Goal: Task Accomplishment & Management: Manage account settings

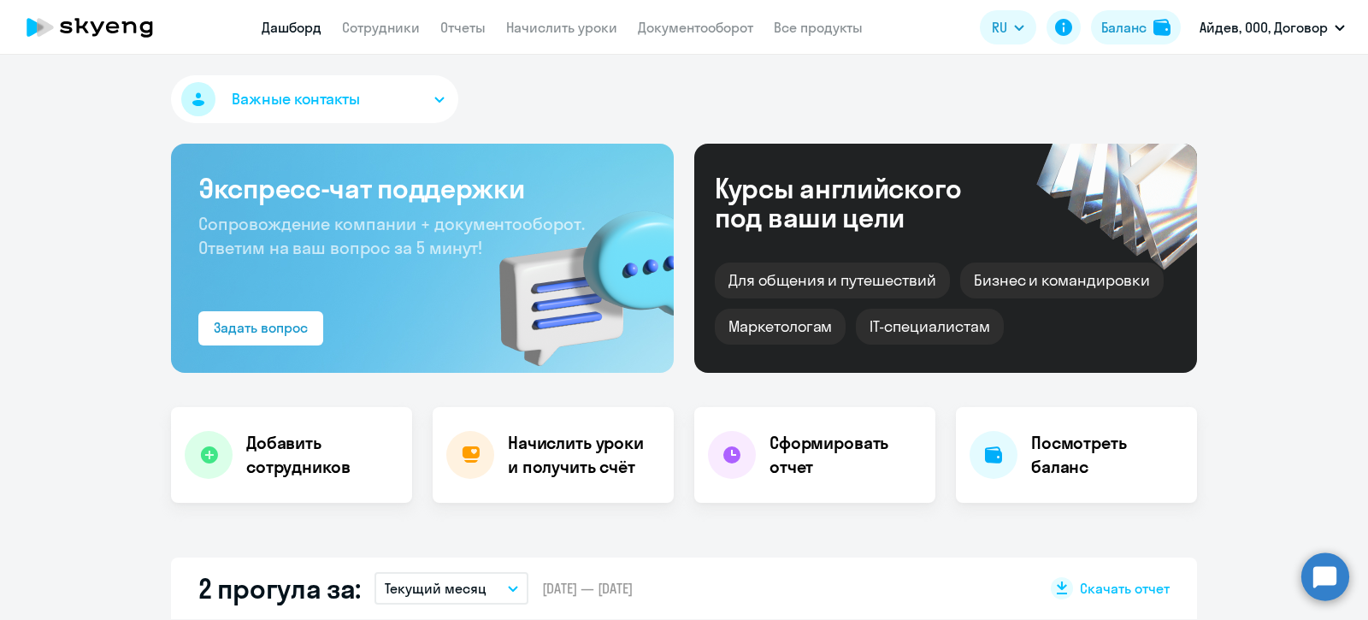
select select "30"
click at [393, 26] on link "Сотрудники" at bounding box center [381, 27] width 78 height 17
select select "30"
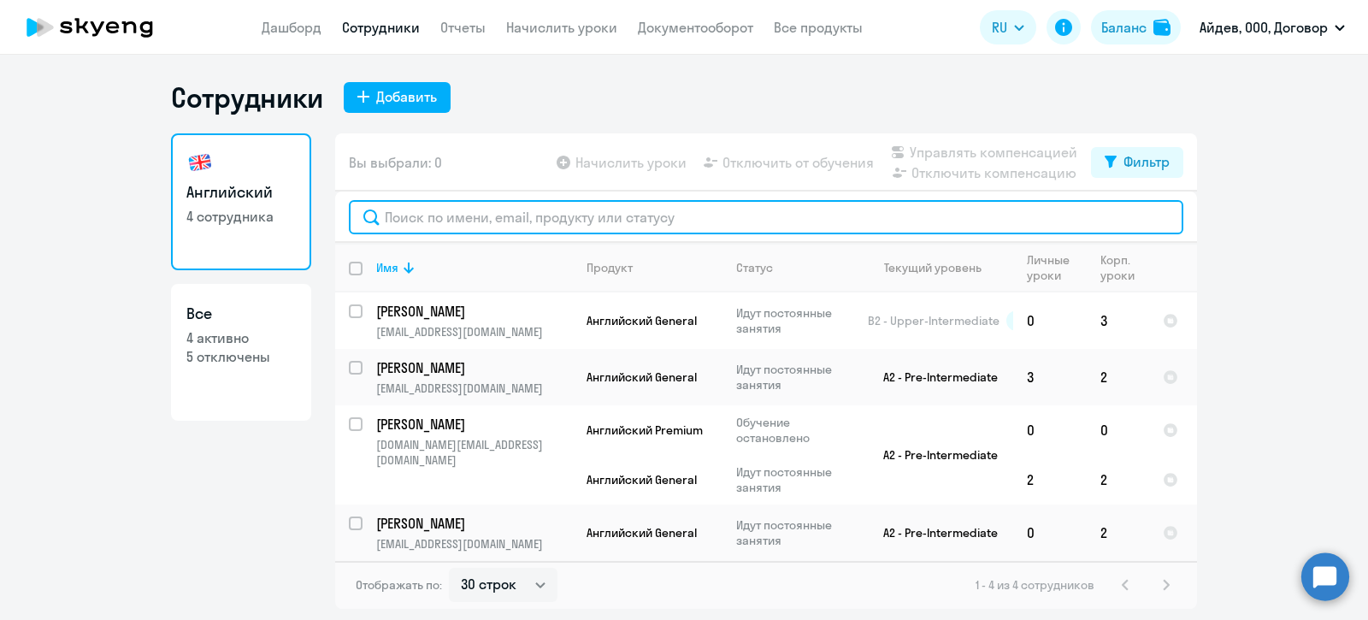
click at [514, 215] on input "text" at bounding box center [766, 217] width 834 height 34
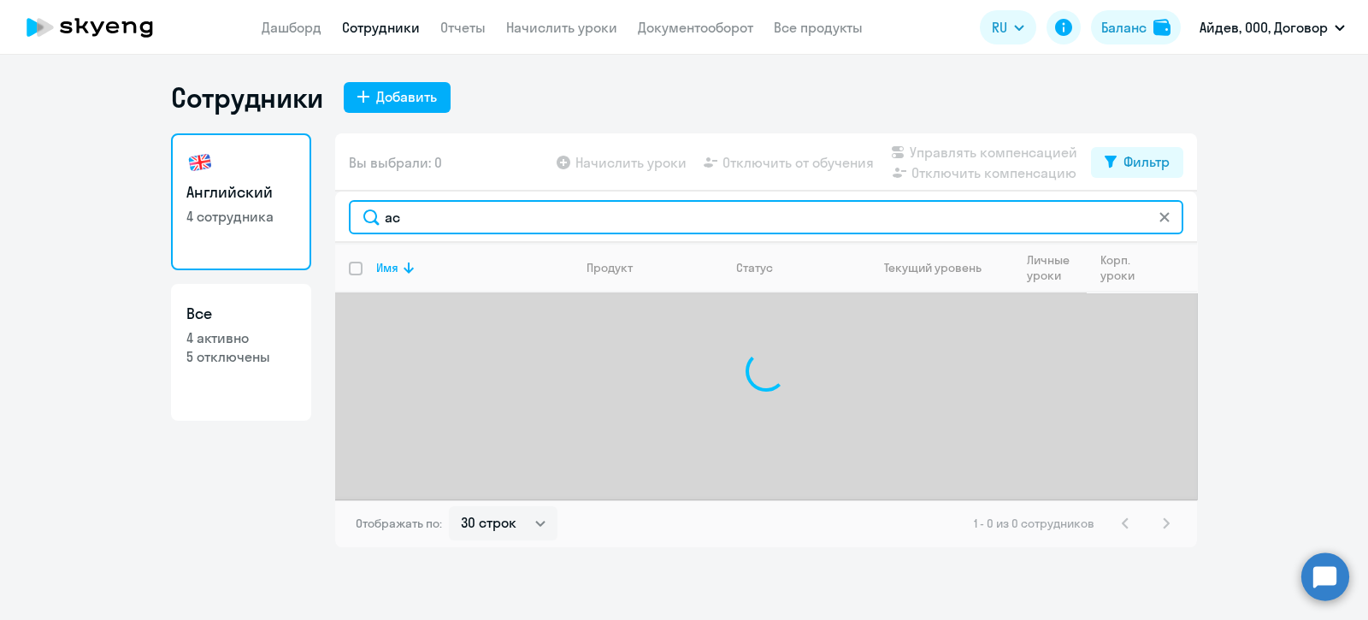
type input "[PERSON_NAME]"
type input "a"
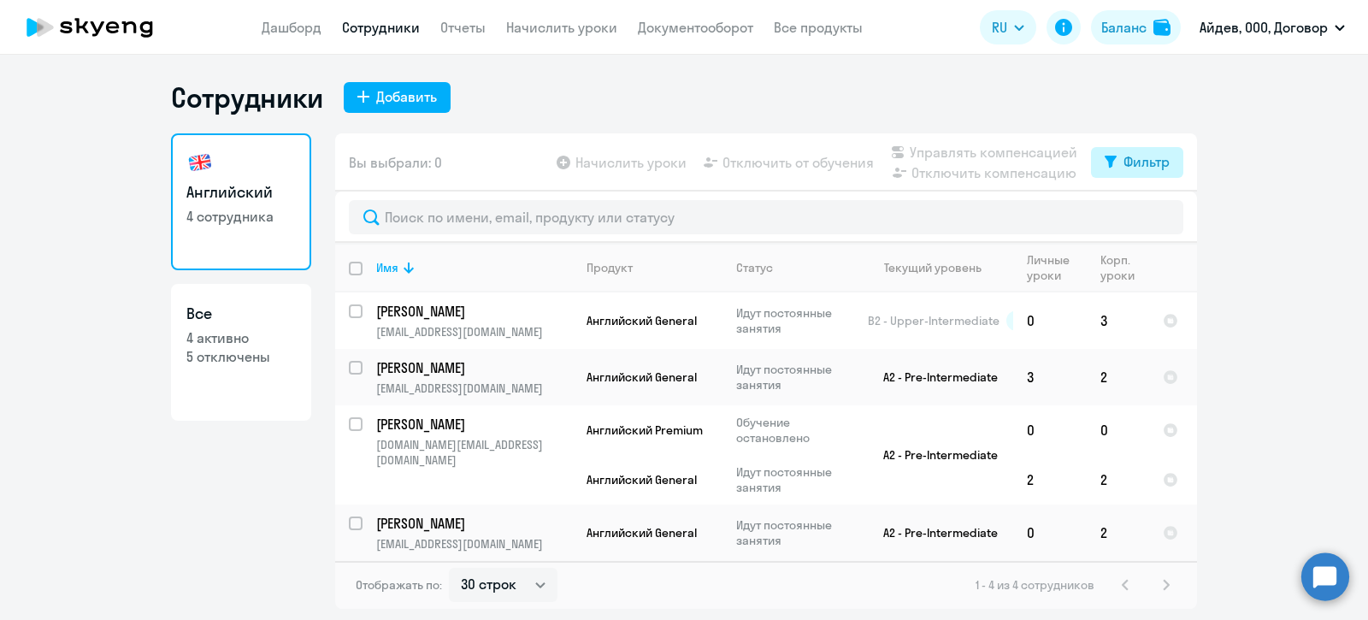
click at [1148, 167] on div "Фильтр" at bounding box center [1146, 161] width 46 height 21
click at [1154, 218] on span at bounding box center [1154, 217] width 29 height 17
click at [1140, 217] on input "checkbox" at bounding box center [1139, 216] width 1 height 1
checkbox input "true"
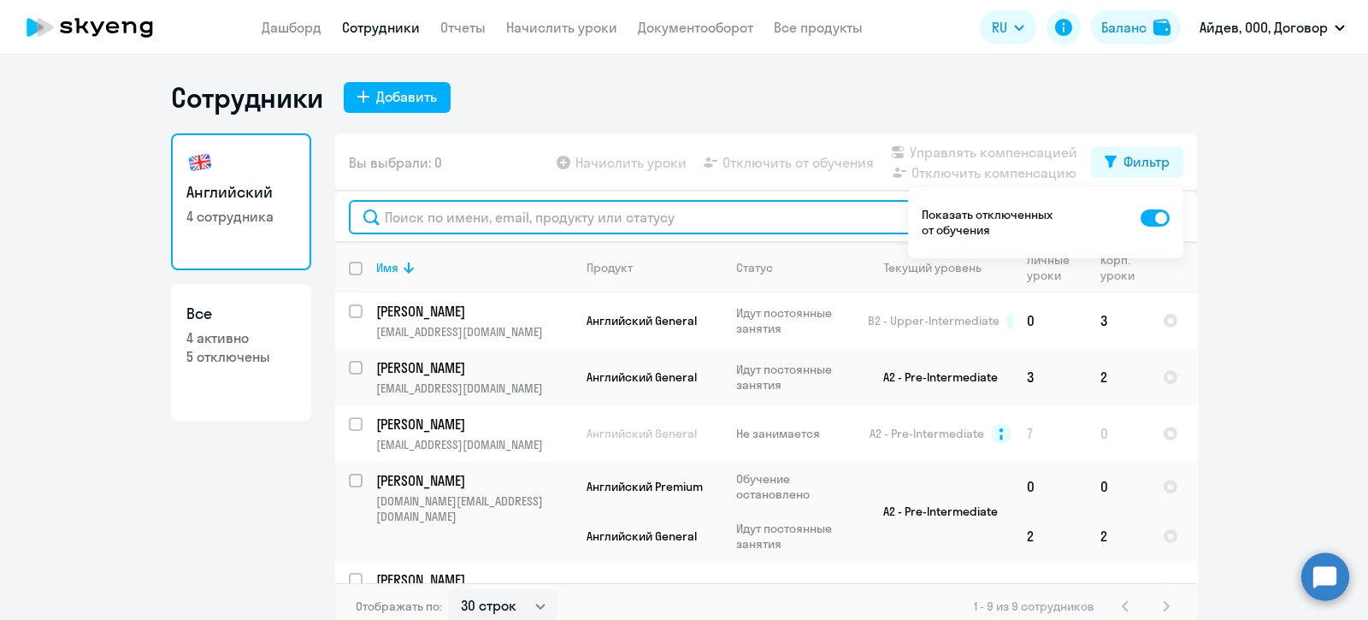
click at [437, 212] on input "text" at bounding box center [766, 217] width 834 height 34
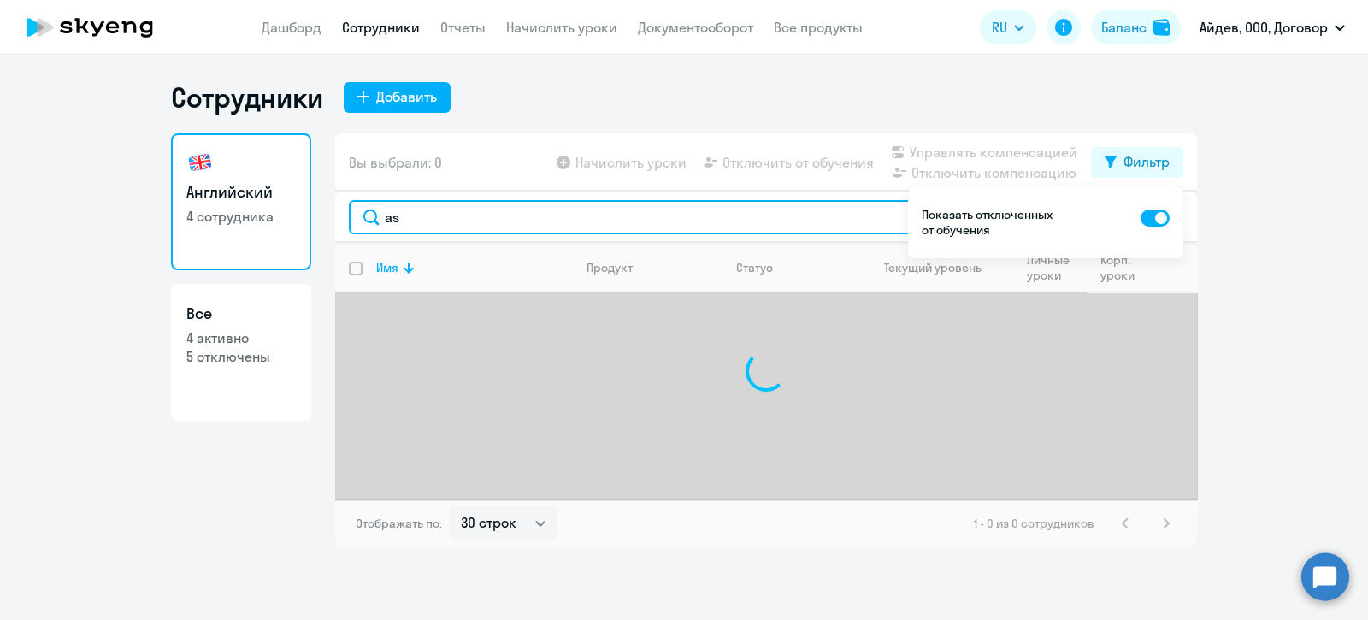
type input "a"
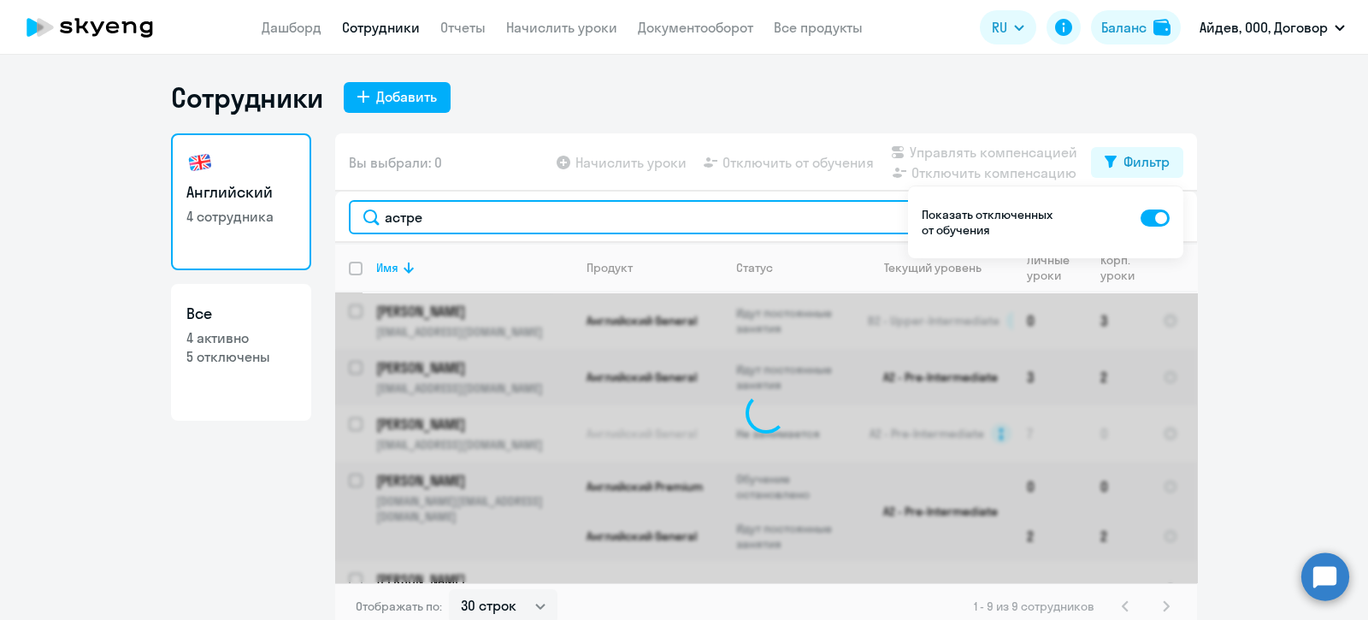
type input "астрей"
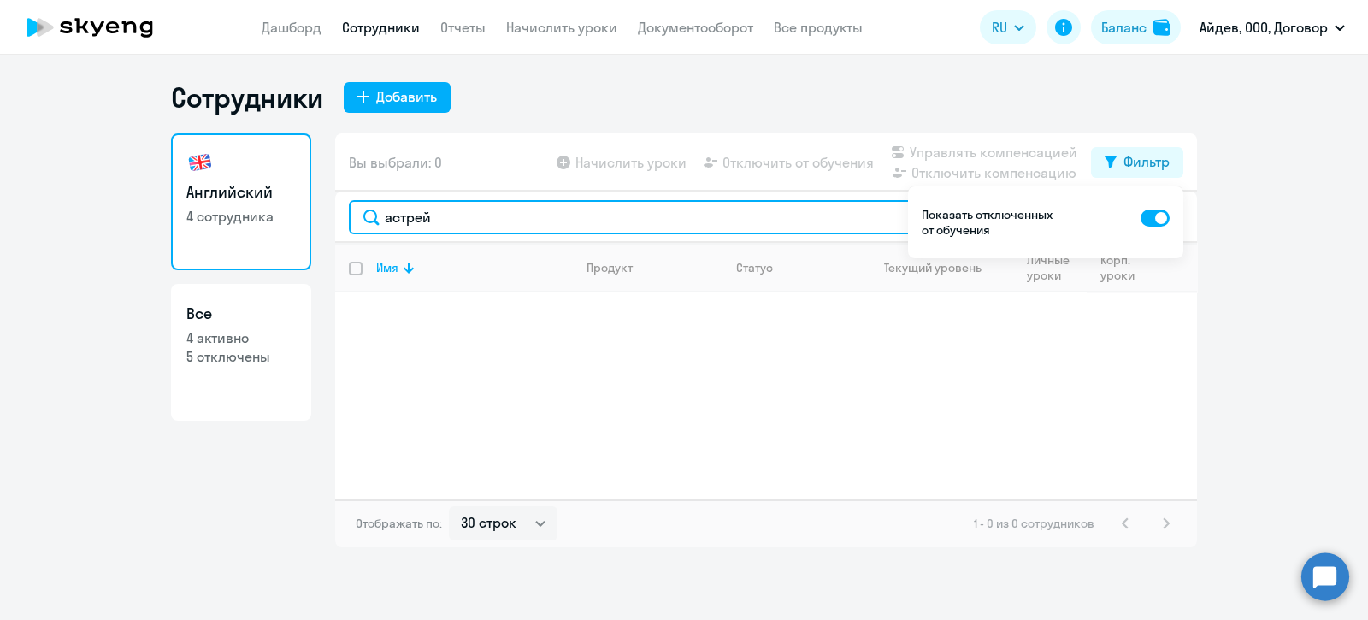
drag, startPoint x: 512, startPoint y: 209, endPoint x: 258, endPoint y: 209, distance: 253.9
click at [258, 209] on div "Английский 4 сотрудника Все 4 активно 5 отключены Вы выбрали: 0 Начислить уроки…" at bounding box center [684, 340] width 1026 height 414
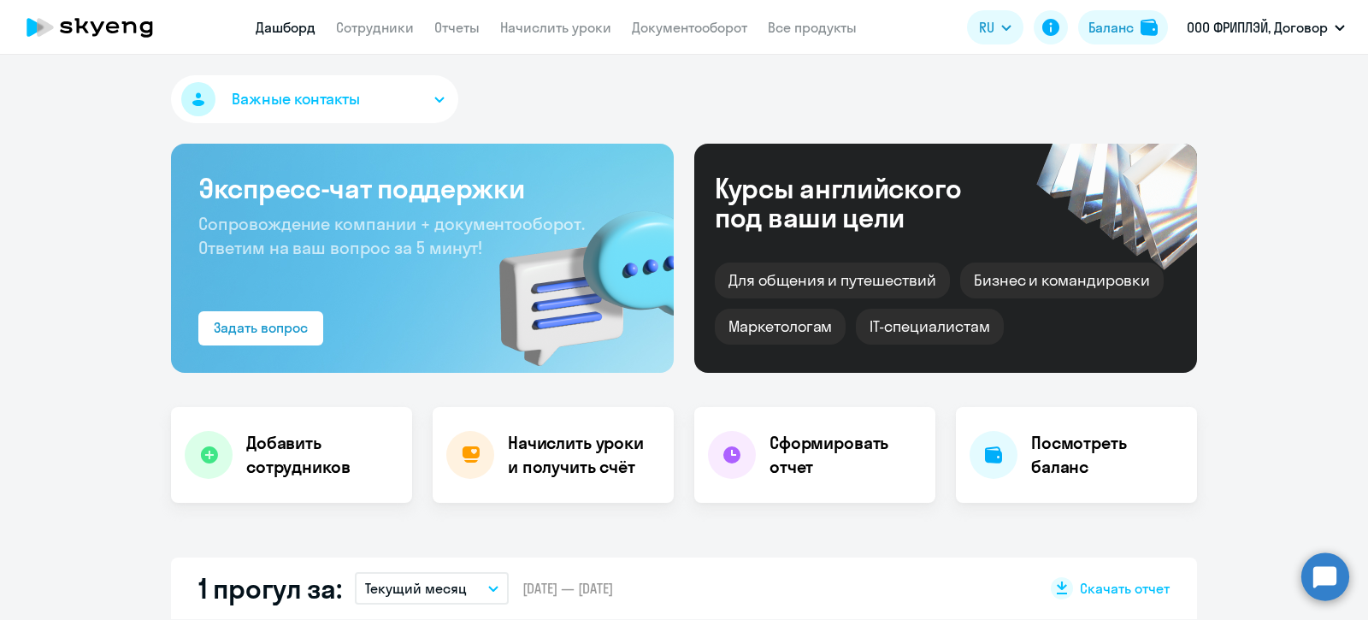
drag, startPoint x: 371, startPoint y: 36, endPoint x: 374, endPoint y: 44, distance: 8.9
click at [371, 35] on app-menu-item-link "Сотрудники" at bounding box center [375, 27] width 78 height 21
click at [384, 26] on link "Сотрудники" at bounding box center [375, 27] width 78 height 17
select select "30"
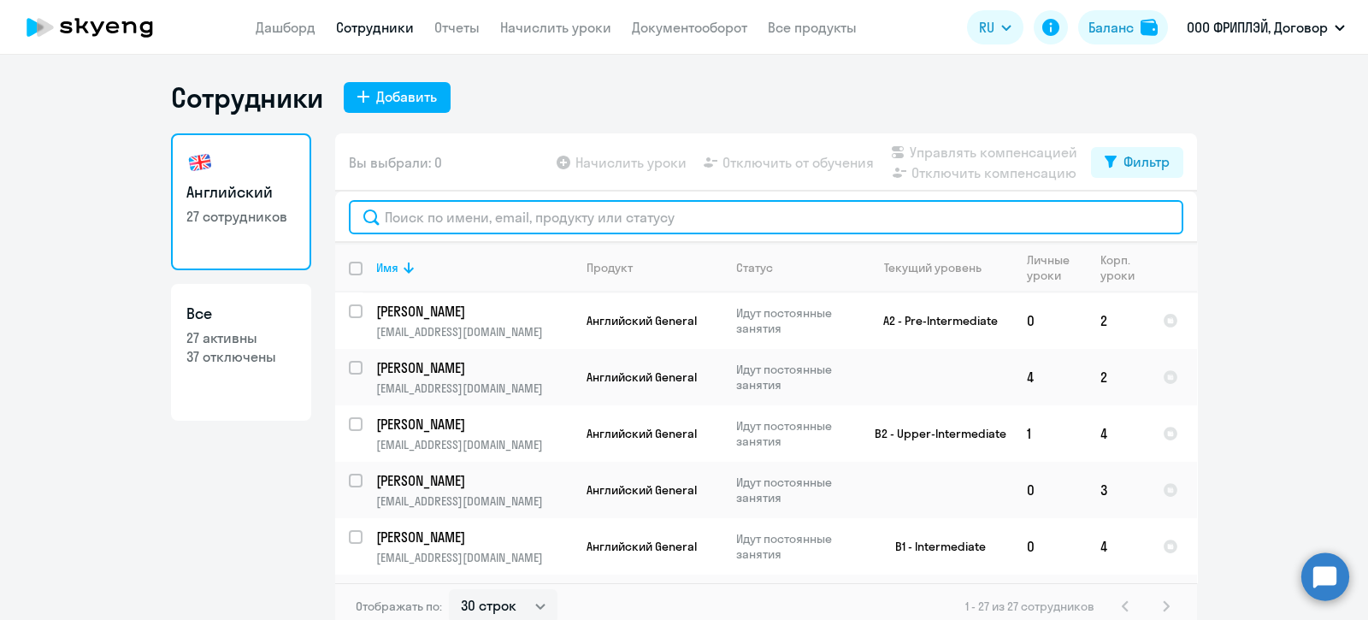
click at [491, 215] on input "text" at bounding box center [766, 217] width 834 height 34
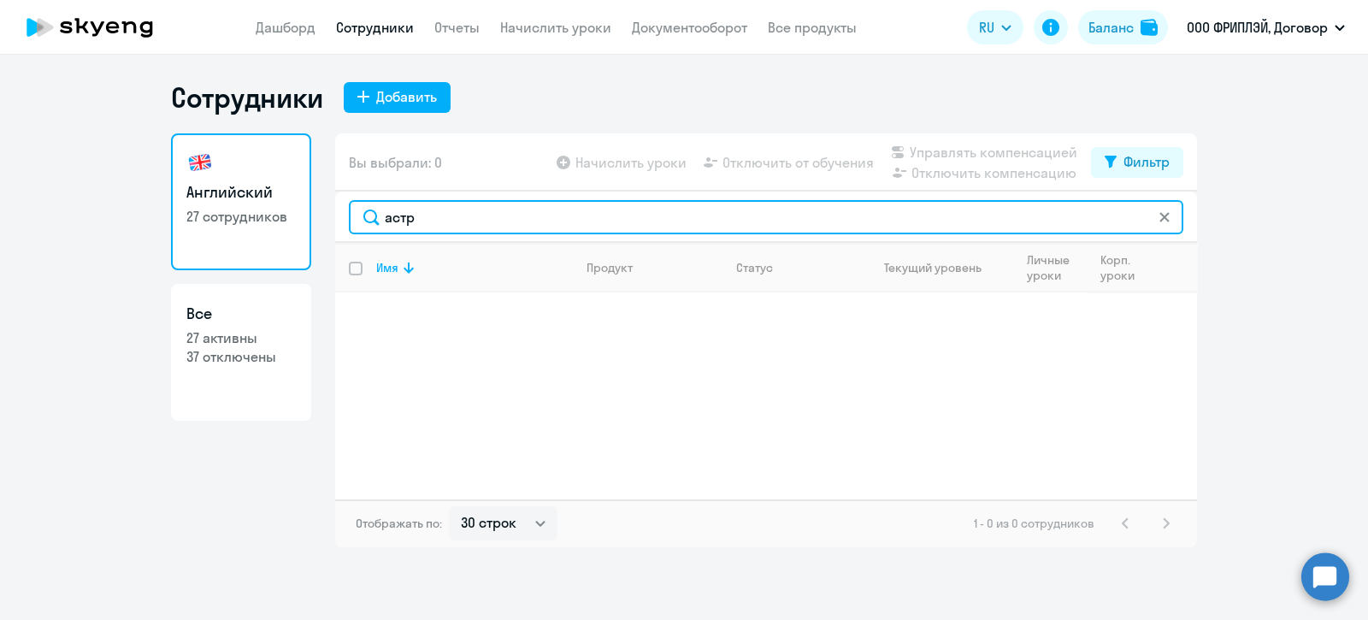
drag, startPoint x: 453, startPoint y: 213, endPoint x: 333, endPoint y: 209, distance: 119.7
click at [336, 209] on div "астр" at bounding box center [766, 216] width 862 height 51
type input "astr"
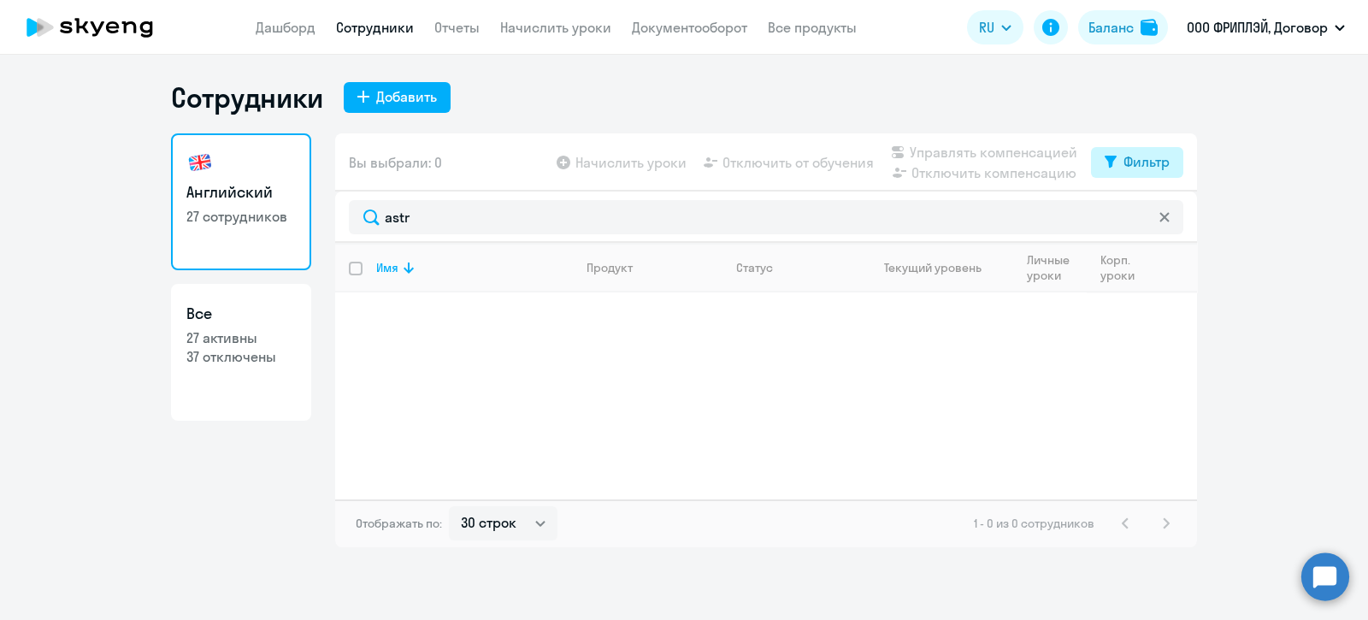
click at [1135, 160] on div "Фильтр" at bounding box center [1146, 161] width 46 height 21
click at [1156, 215] on span at bounding box center [1154, 217] width 29 height 17
click at [1140, 216] on input "checkbox" at bounding box center [1139, 216] width 1 height 1
checkbox input "true"
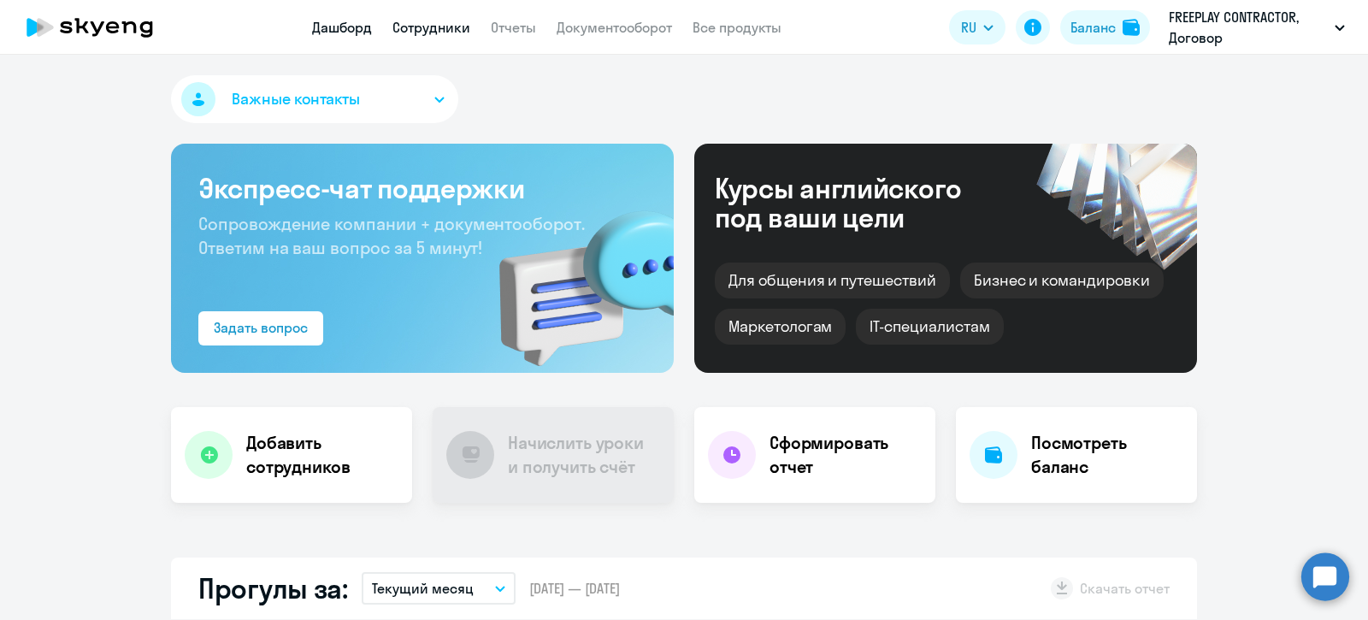
click at [447, 26] on link "Сотрудники" at bounding box center [431, 27] width 78 height 17
select select "30"
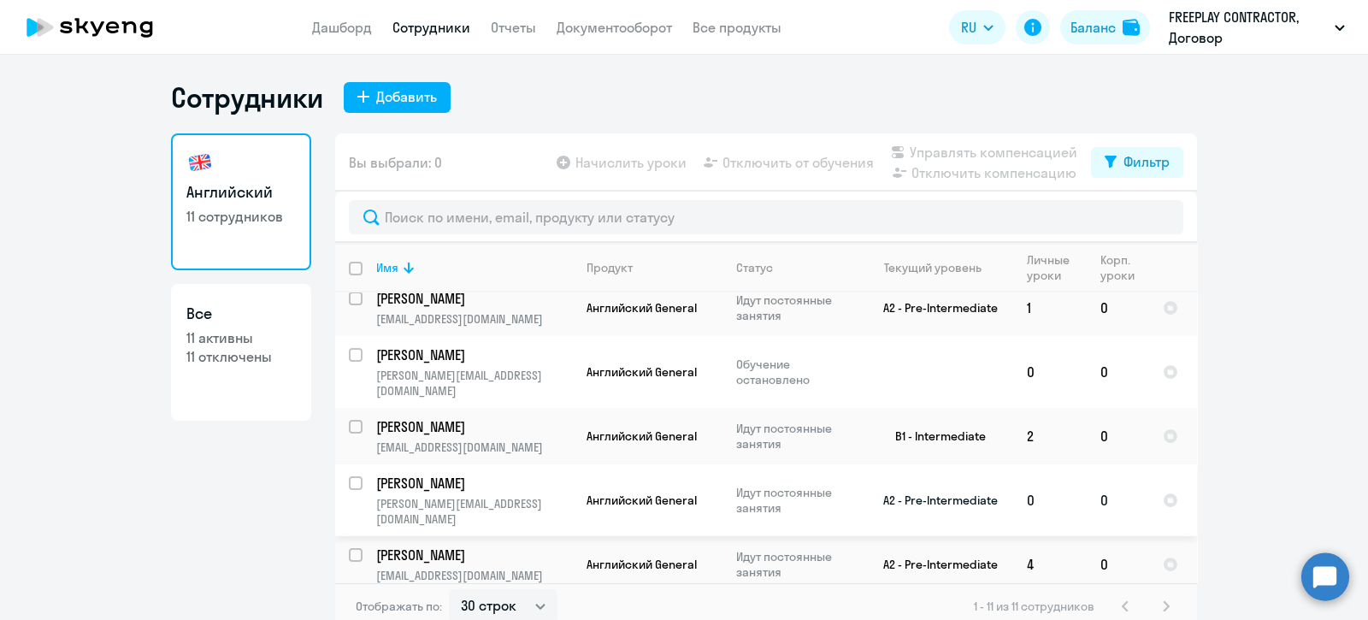
scroll to position [9, 0]
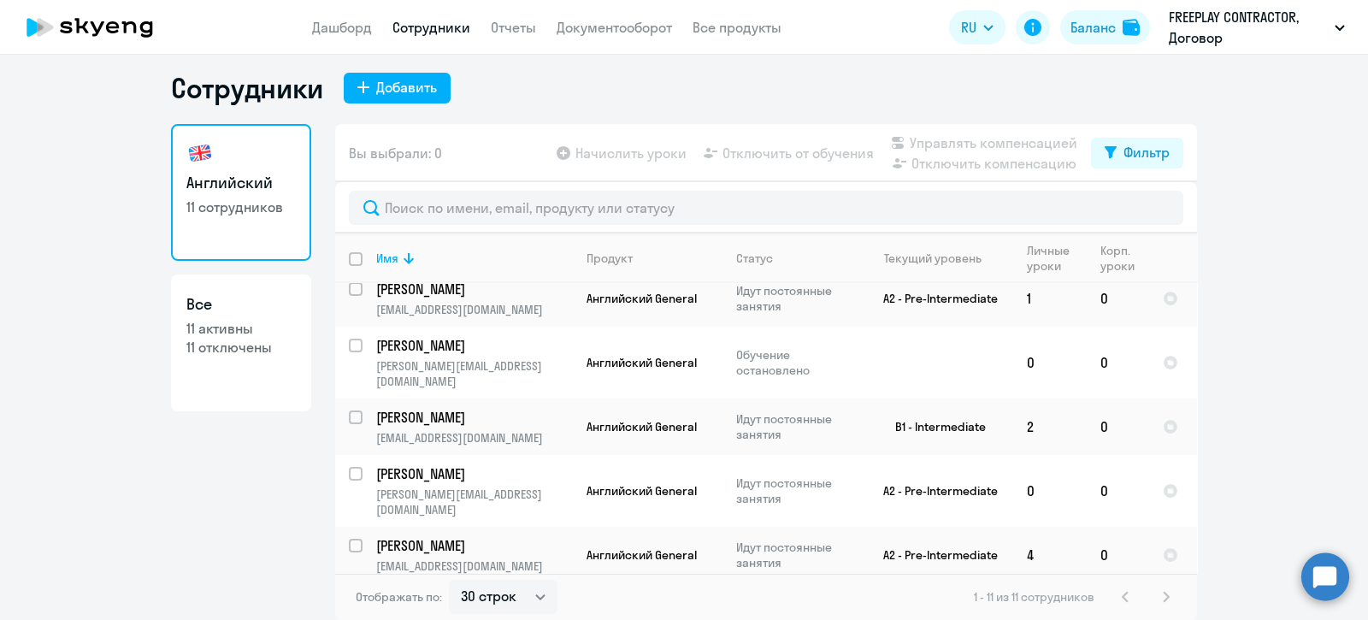
click at [349, 595] on input "select row 38541951" at bounding box center [366, 612] width 34 height 34
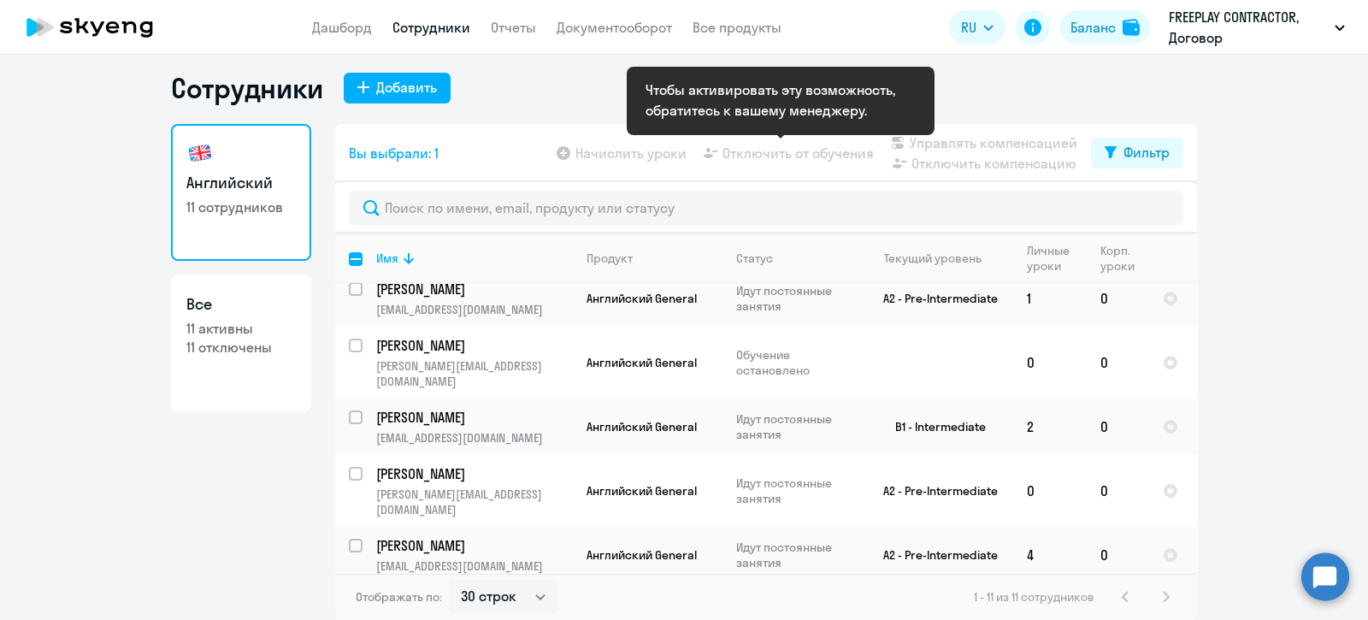
click at [790, 147] on app-table-action-button "Отключить от обучения" at bounding box center [787, 153] width 174 height 21
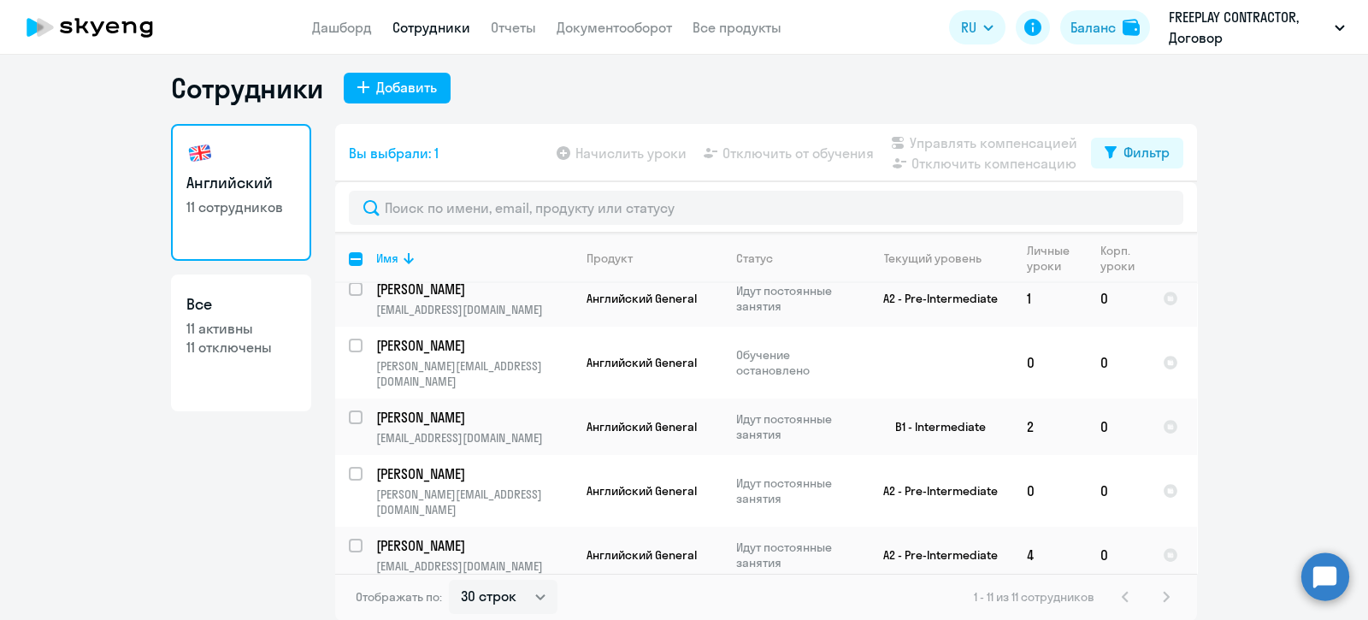
click at [1287, 304] on ng-component "Сотрудники Добавить Английский 11 сотрудников Все 11 активны 11 отключены Вы вы…" at bounding box center [684, 346] width 1368 height 550
click at [349, 595] on input "deselect row 38541951" at bounding box center [366, 612] width 34 height 34
checkbox input "false"
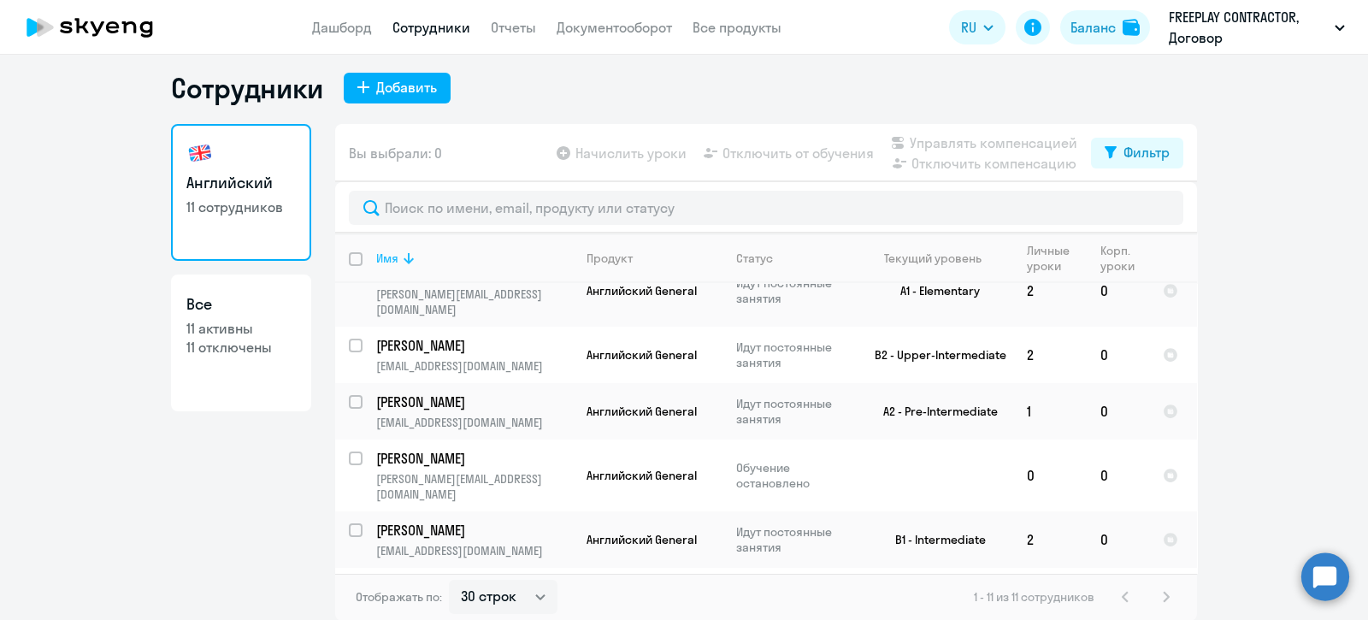
scroll to position [0, 0]
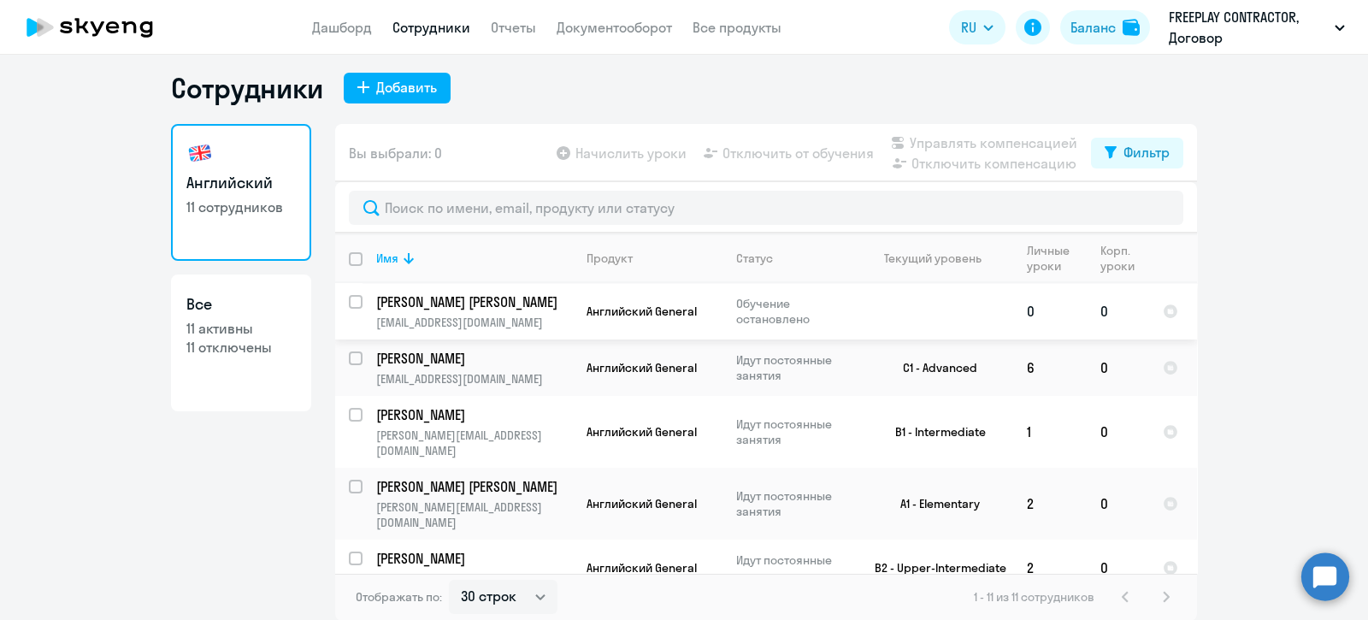
click at [349, 295] on input "select row 36634709" at bounding box center [366, 312] width 34 height 34
click at [349, 295] on input "deselect row 36634709" at bounding box center [366, 312] width 34 height 34
checkbox input "false"
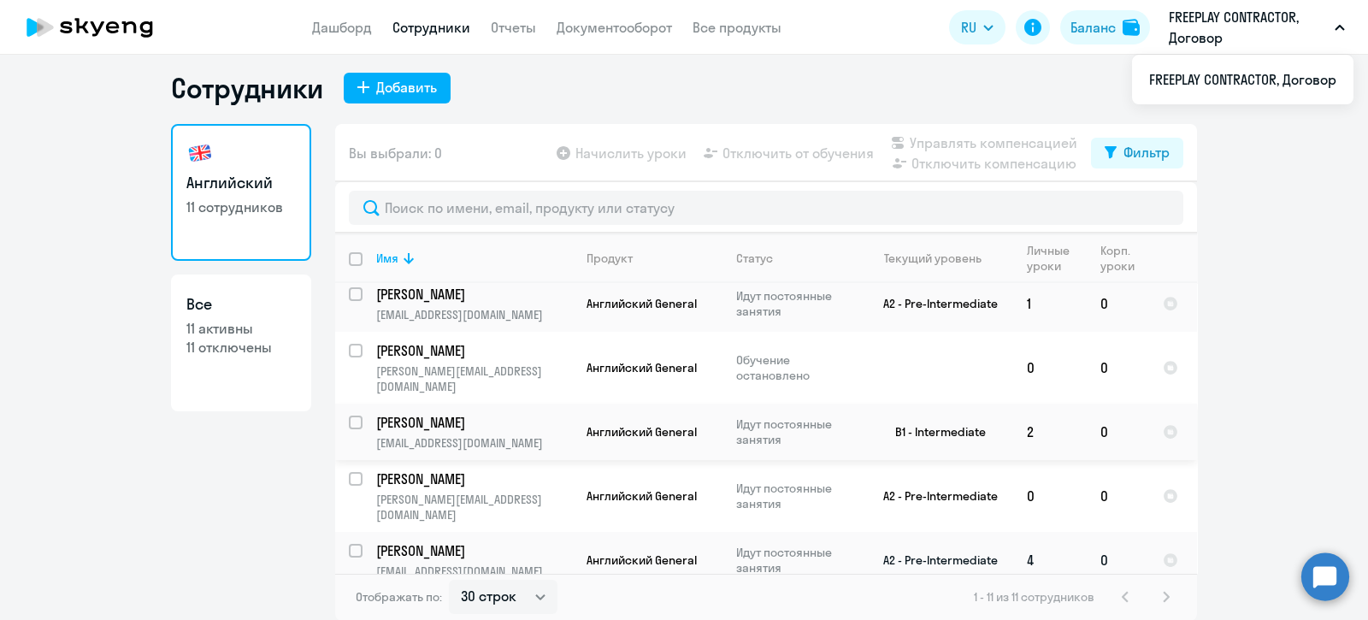
scroll to position [326, 0]
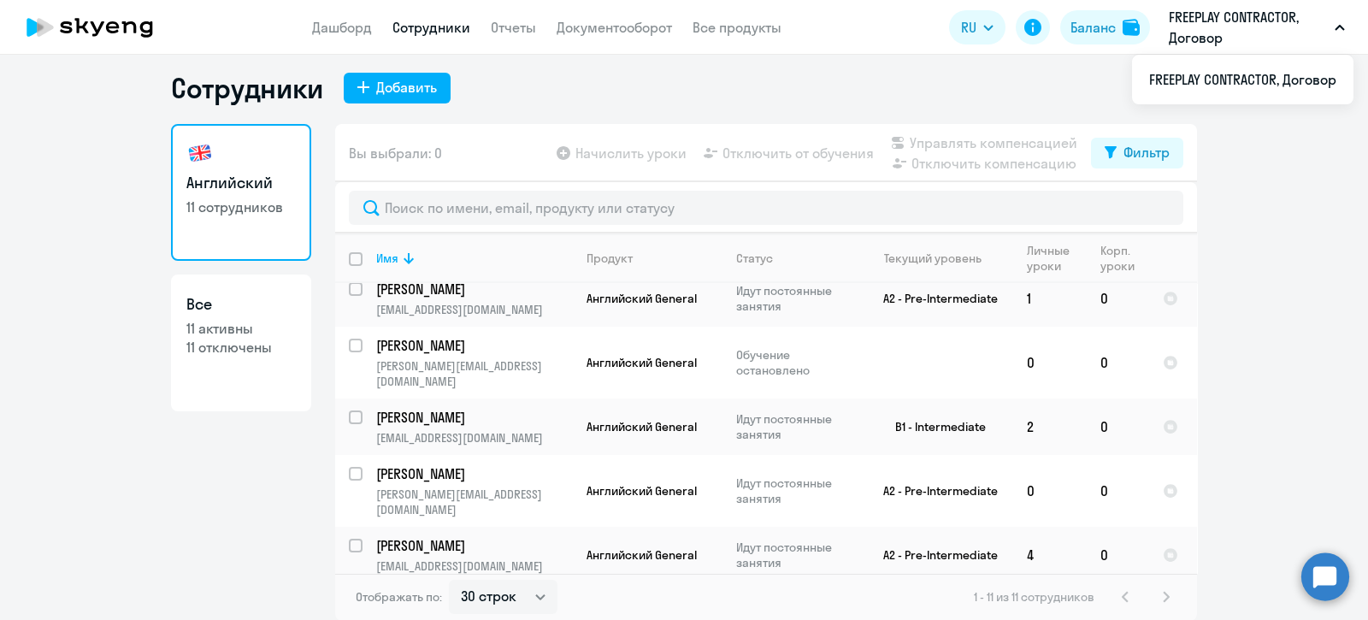
click at [350, 595] on input "select row 38541951" at bounding box center [366, 612] width 34 height 34
checkbox input "true"
click at [389, 592] on p "[PERSON_NAME]" at bounding box center [472, 601] width 193 height 19
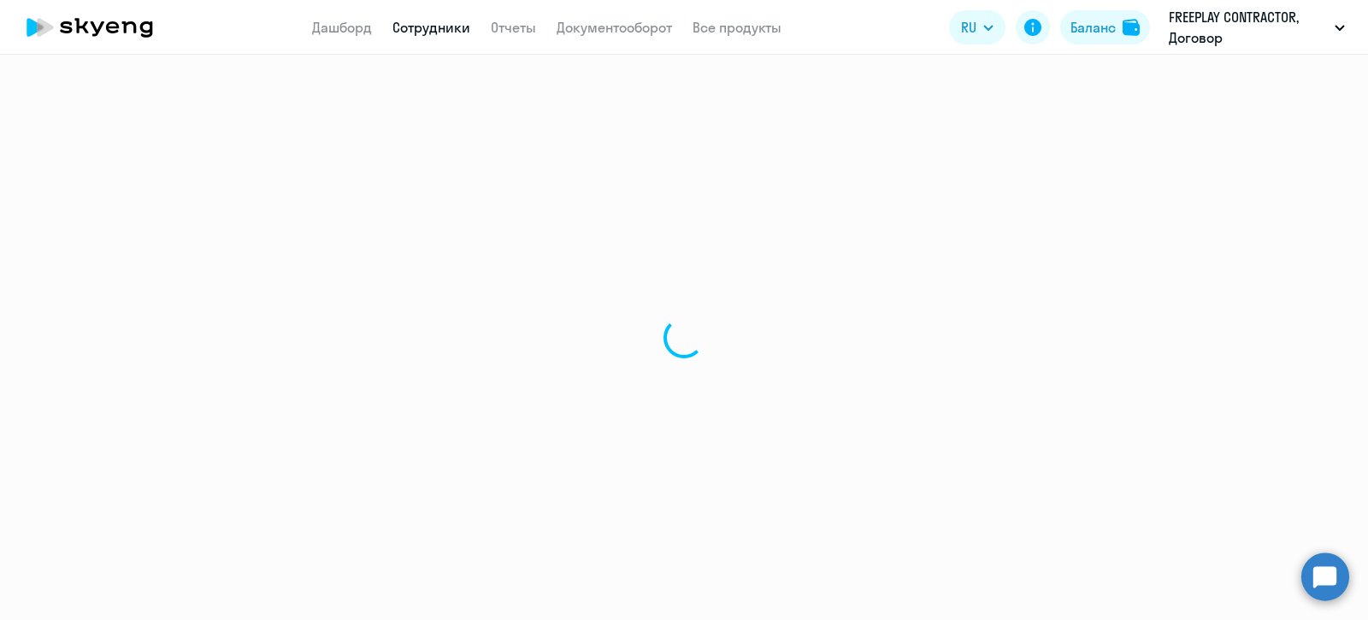
select select "english"
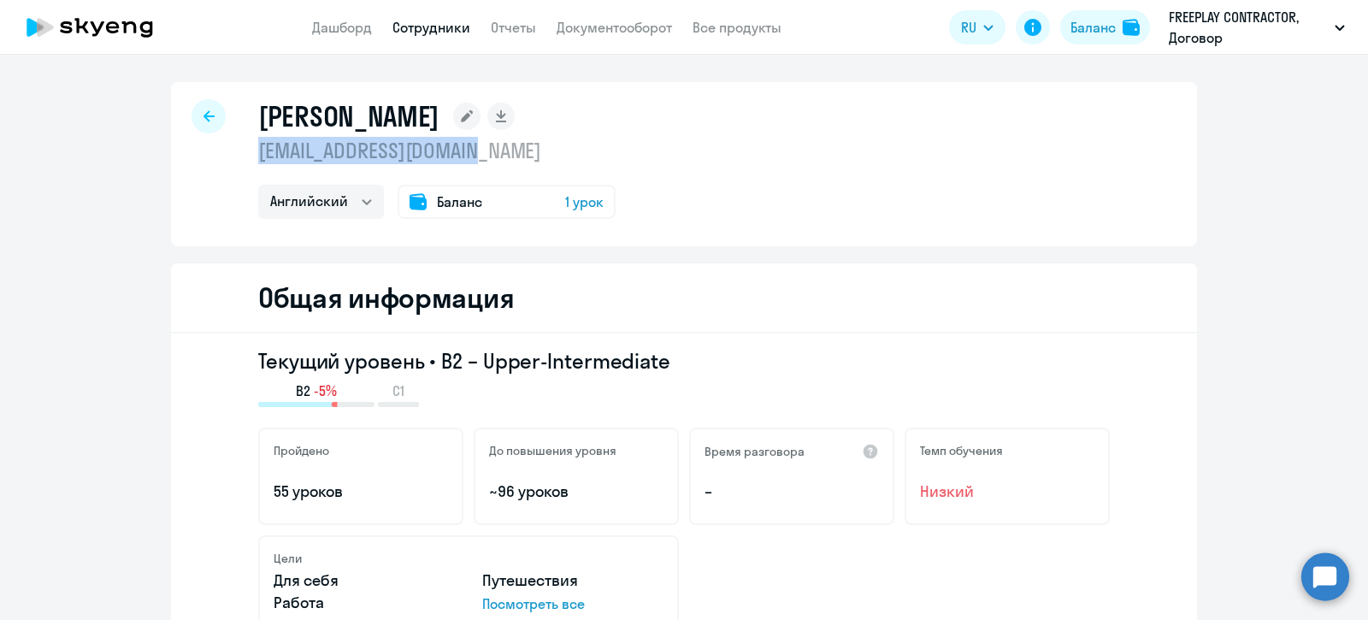
drag, startPoint x: 442, startPoint y: 151, endPoint x: 244, endPoint y: 158, distance: 198.4
click at [244, 158] on div "Astreiko Irina [EMAIL_ADDRESS][DOMAIN_NAME] Английский Баланс 1 урок" at bounding box center [684, 164] width 1026 height 164
copy p "[EMAIL_ADDRESS][DOMAIN_NAME]"
